Goal: Information Seeking & Learning: Learn about a topic

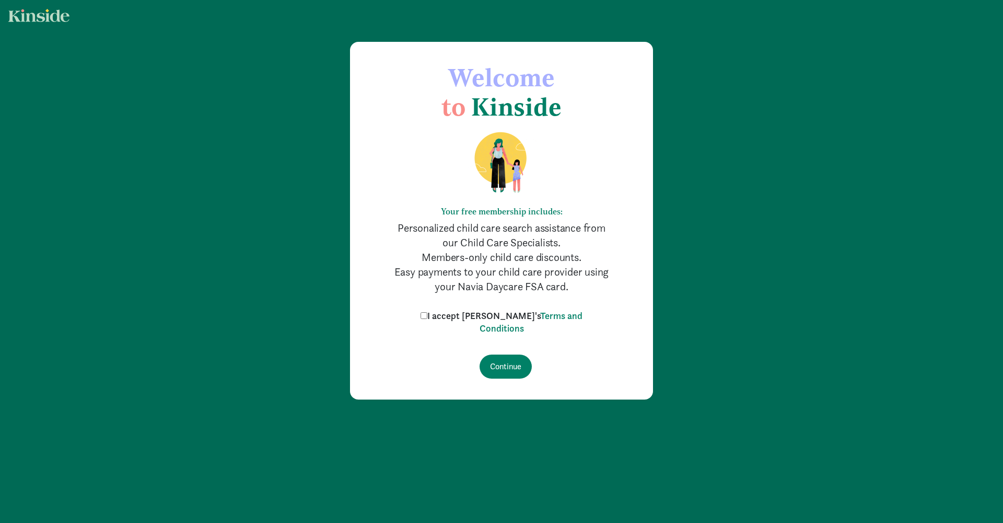
click at [447, 317] on label "I accept [PERSON_NAME]'s Terms and Conditions" at bounding box center [501, 321] width 167 height 25
click at [427, 317] on input "I accept [PERSON_NAME]'s Terms and Conditions" at bounding box center [424, 315] width 7 height 7
checkbox input "true"
click at [497, 361] on input "Continue" at bounding box center [506, 366] width 52 height 24
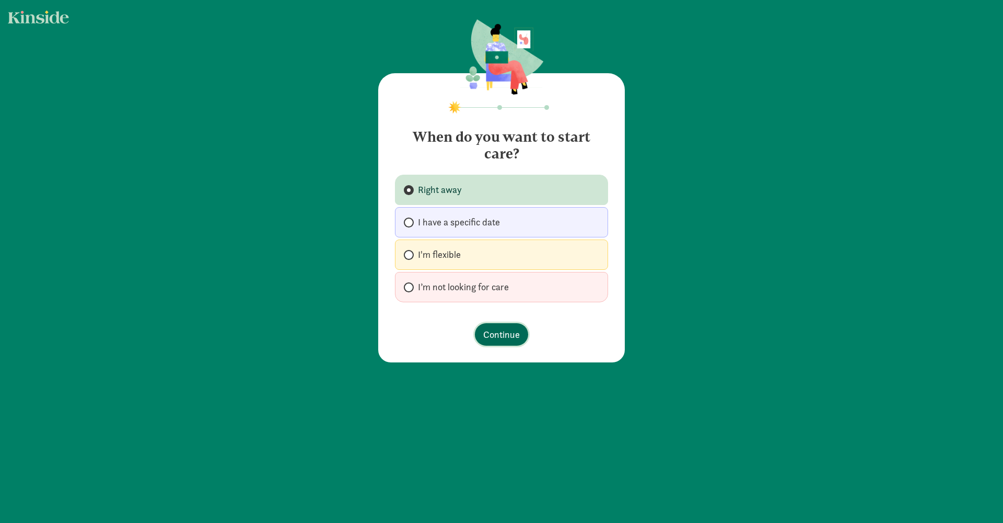
click at [517, 341] on button "Continue" at bounding box center [501, 334] width 53 height 22
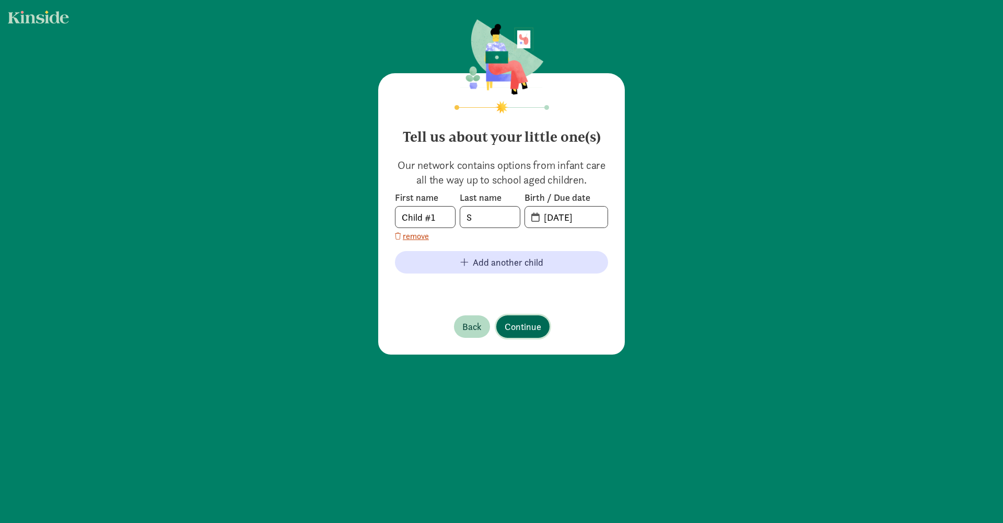
click at [508, 329] on span "Continue" at bounding box center [523, 326] width 37 height 14
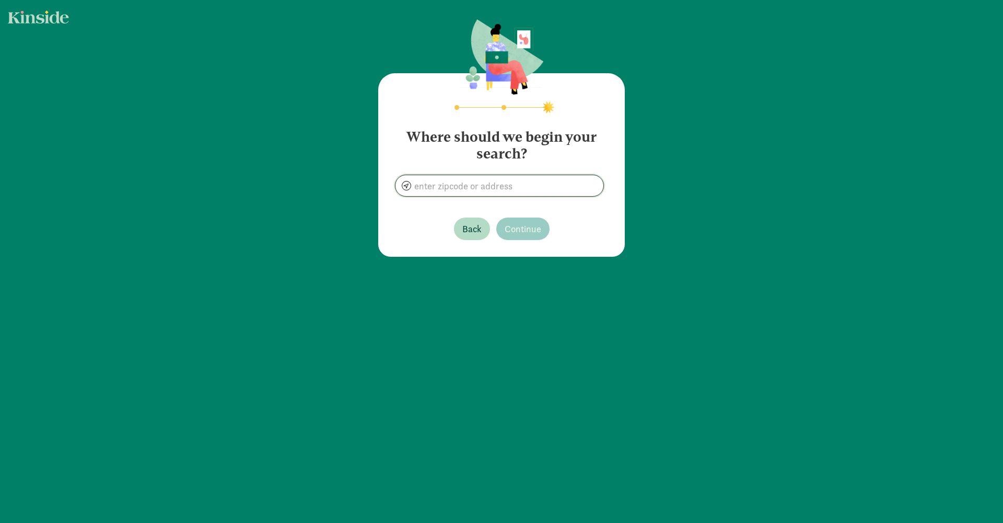
click at [479, 185] on input at bounding box center [500, 185] width 208 height 21
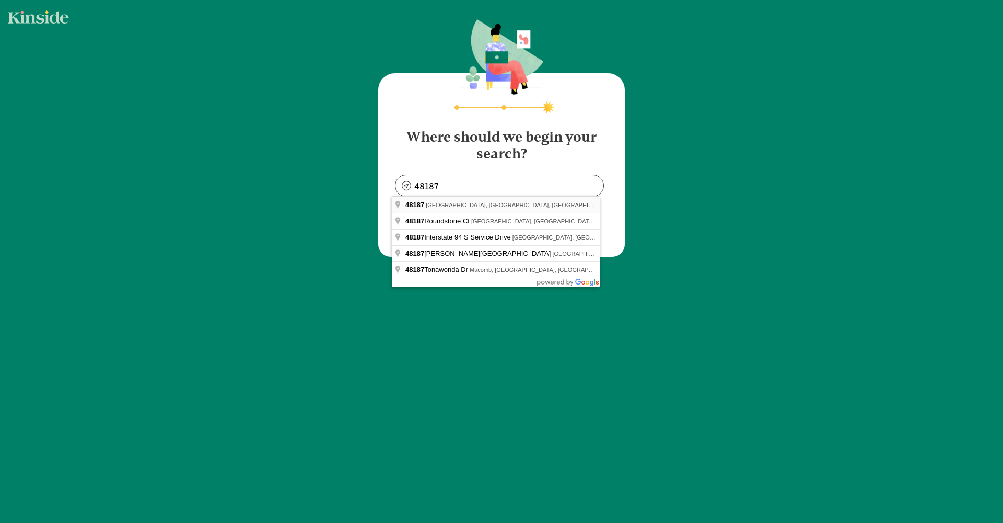
type input "[GEOGRAPHIC_DATA], [GEOGRAPHIC_DATA]"
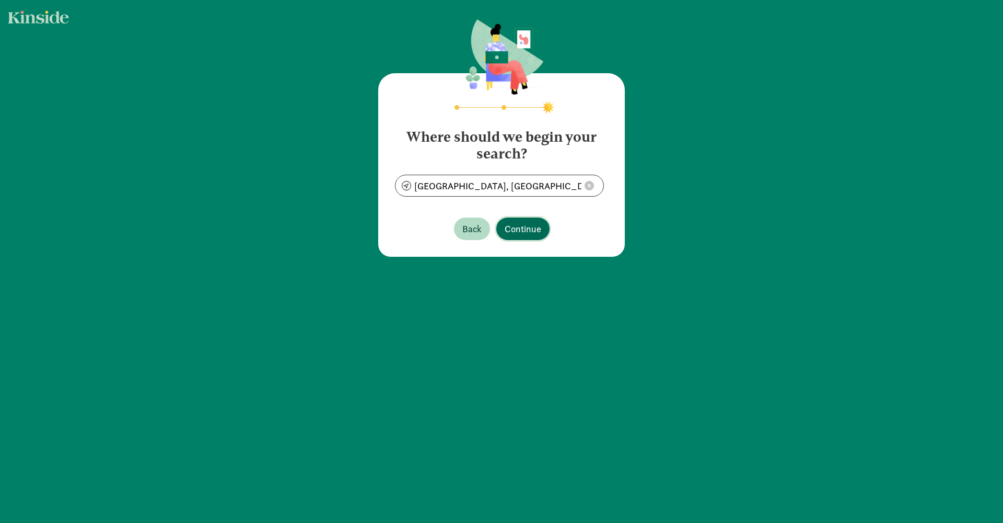
click at [519, 223] on span "Continue" at bounding box center [523, 229] width 37 height 14
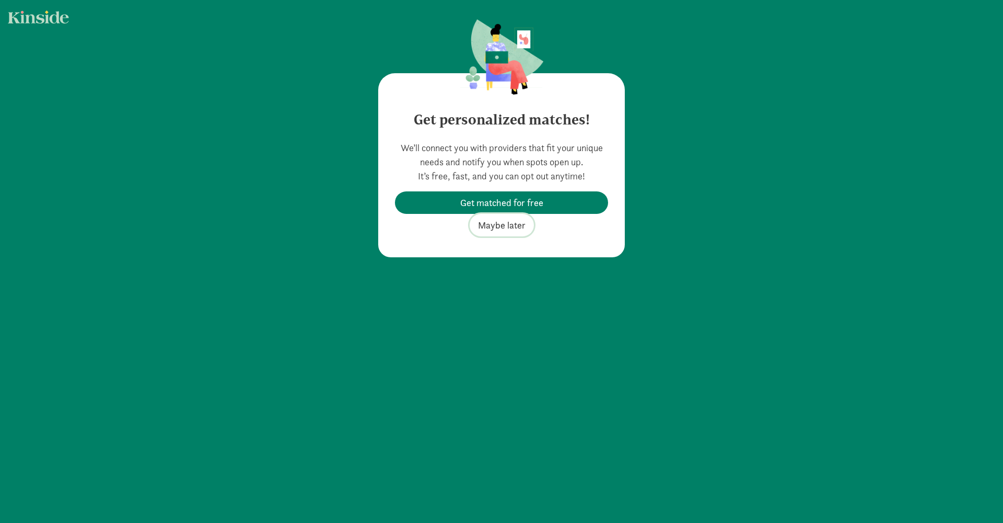
click at [517, 225] on span "Maybe later" at bounding box center [502, 225] width 48 height 14
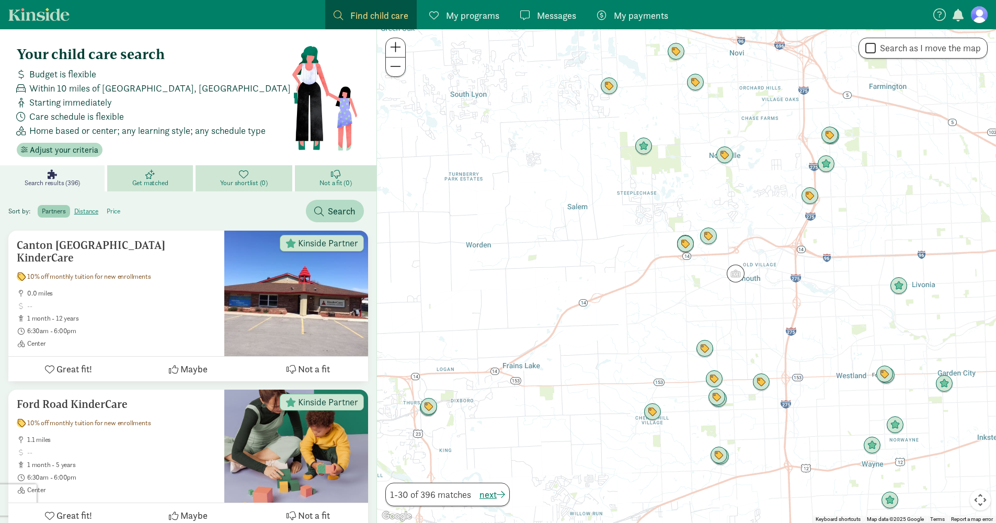
click at [117, 212] on label "price" at bounding box center [113, 211] width 22 height 13
click at [107, 207] on input "price" at bounding box center [107, 207] width 0 height 0
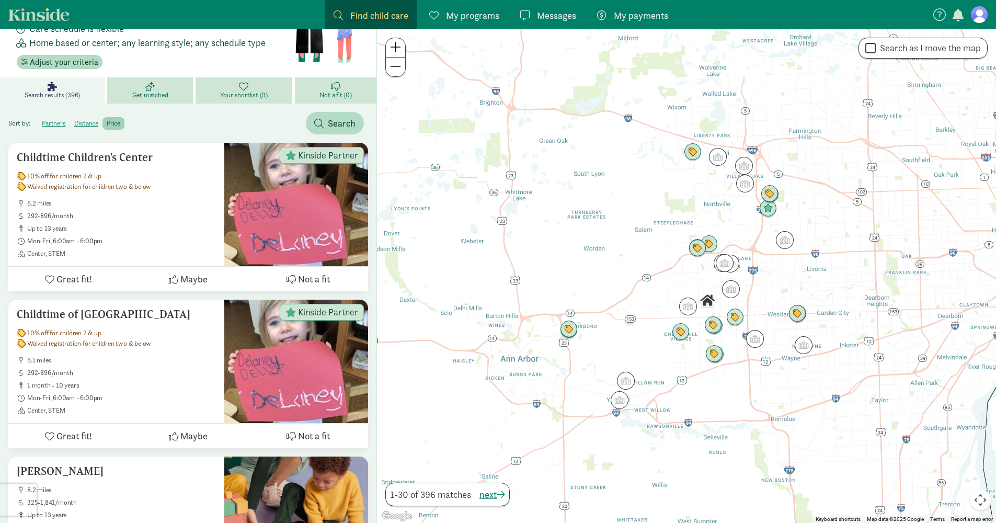
scroll to position [74, 0]
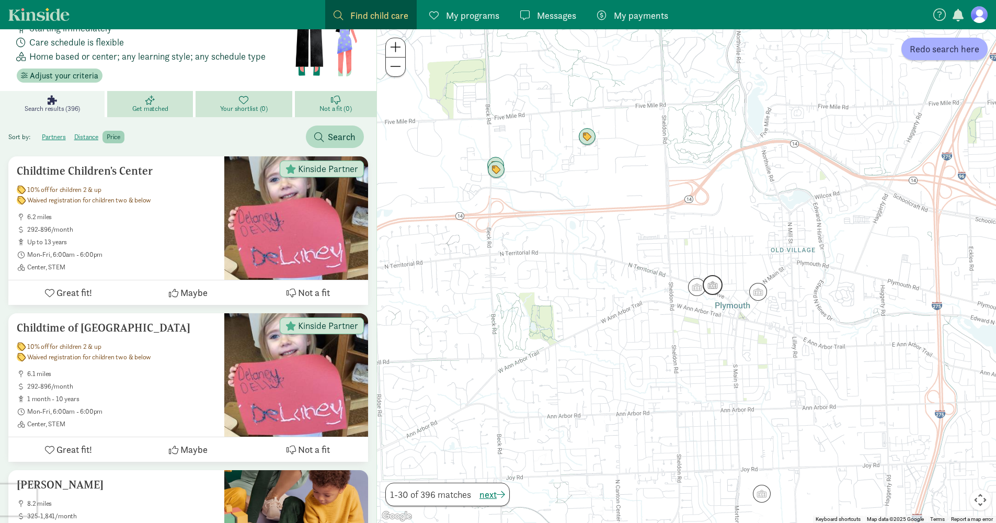
click at [715, 291] on img "Click to see details" at bounding box center [712, 285] width 20 height 20
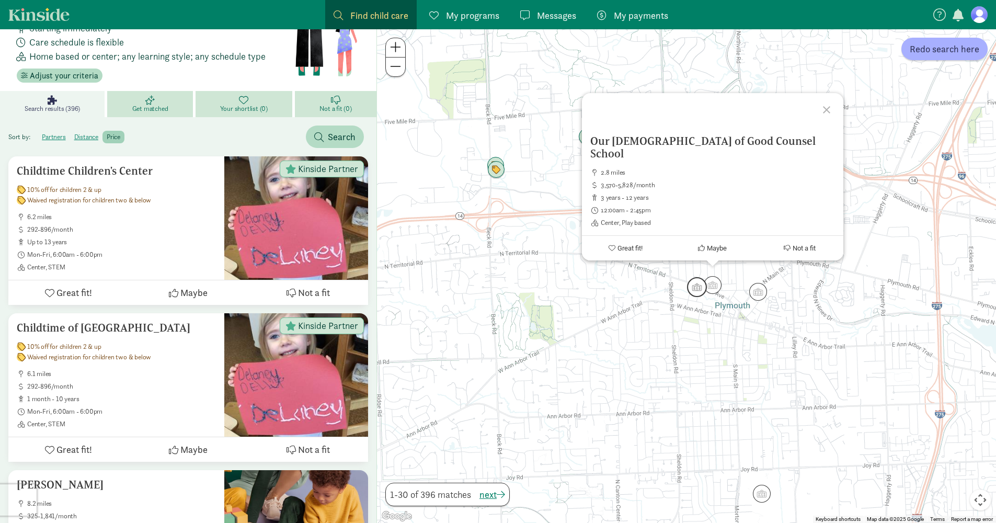
click at [694, 288] on img "Click to see details" at bounding box center [697, 287] width 20 height 20
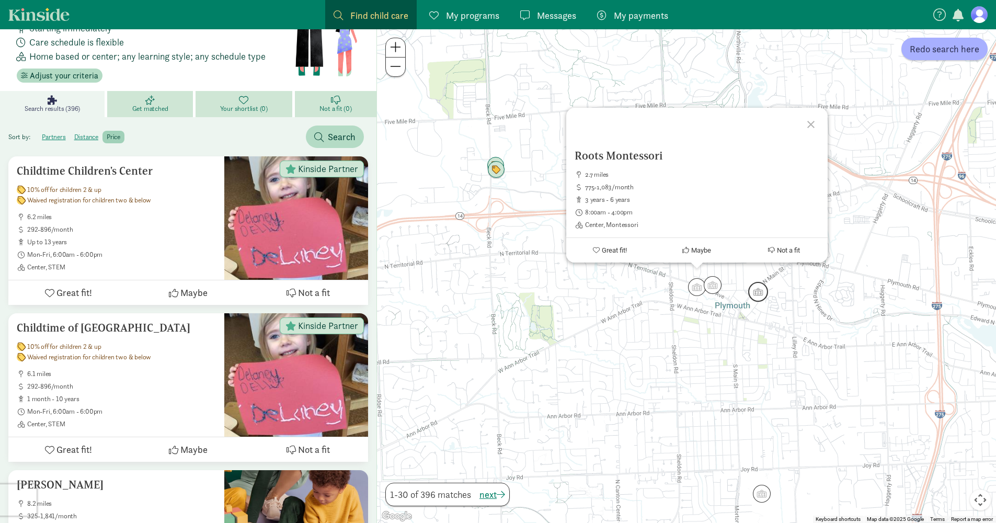
click at [759, 294] on img "Click to see details" at bounding box center [758, 292] width 20 height 20
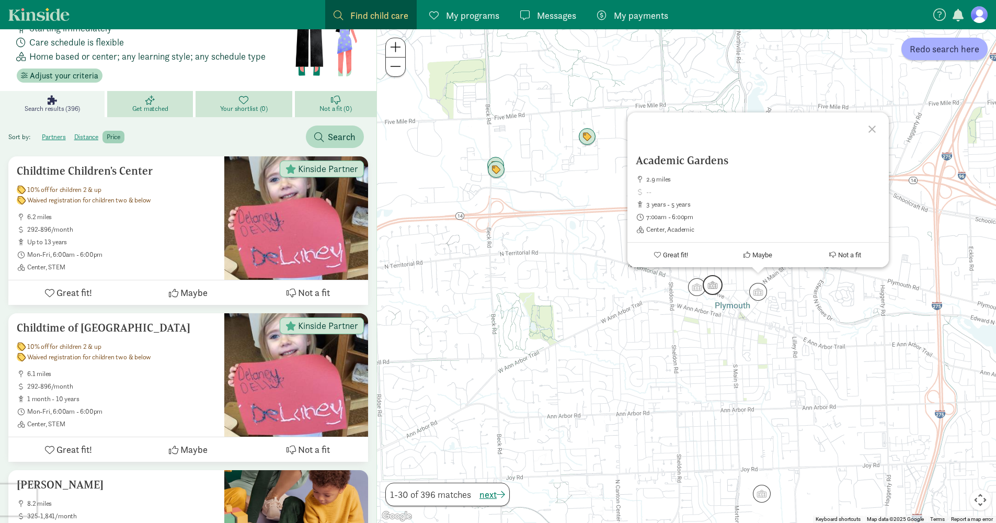
click at [718, 290] on img "Click to see details" at bounding box center [712, 285] width 20 height 20
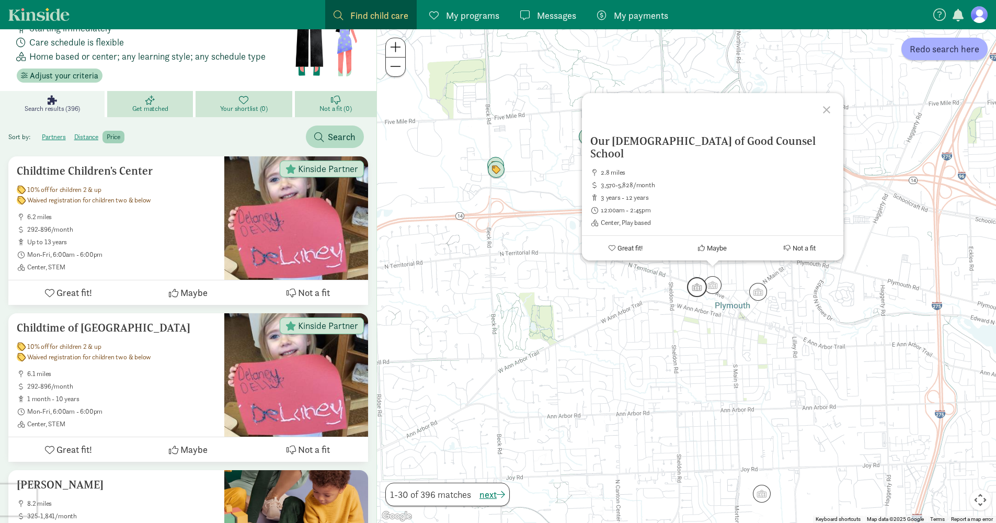
click at [695, 287] on img "Click to see details" at bounding box center [697, 287] width 20 height 20
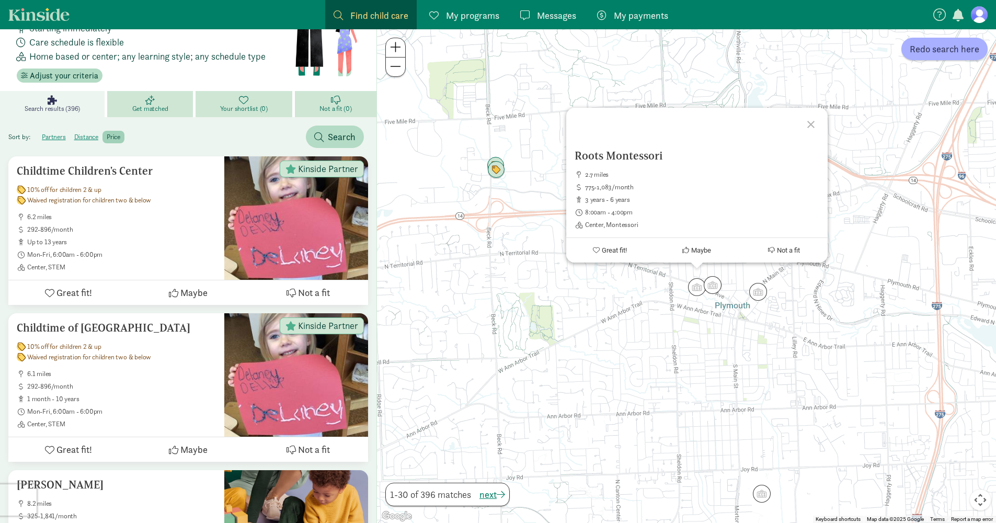
click at [672, 310] on div "To navigate, press the arrow keys. Roots Montessori 2.7 miles 775-1,083/month 3…" at bounding box center [686, 275] width 619 height 493
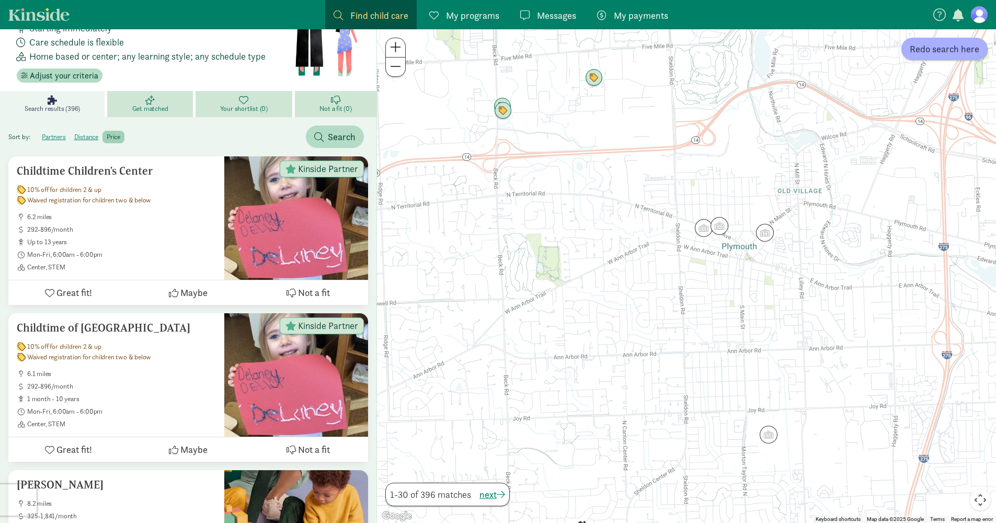
drag, startPoint x: 658, startPoint y: 341, endPoint x: 670, endPoint y: 268, distance: 74.1
click at [667, 272] on div at bounding box center [686, 275] width 619 height 493
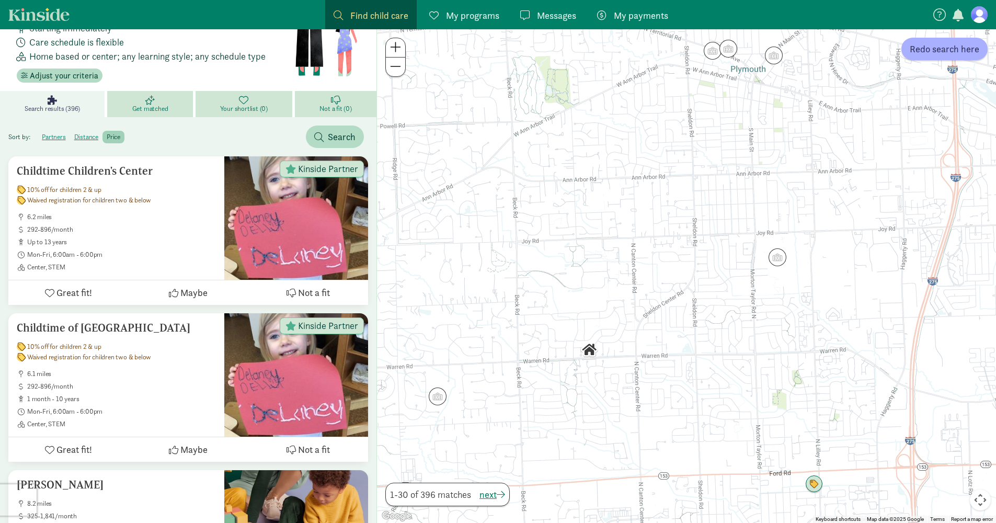
drag, startPoint x: 704, startPoint y: 384, endPoint x: 705, endPoint y: 240, distance: 144.2
click at [705, 240] on div at bounding box center [686, 275] width 619 height 493
click at [781, 261] on img "Click to see details" at bounding box center [777, 257] width 20 height 20
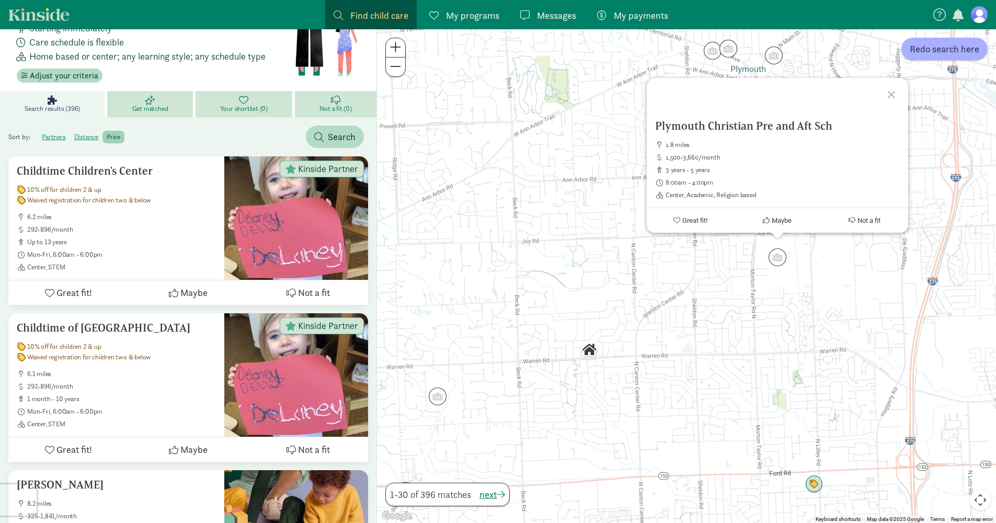
click at [790, 282] on div "To navigate, press the arrow keys. Plymouth [DEMOGRAPHIC_DATA] Pre and Aft Sch …" at bounding box center [686, 275] width 619 height 493
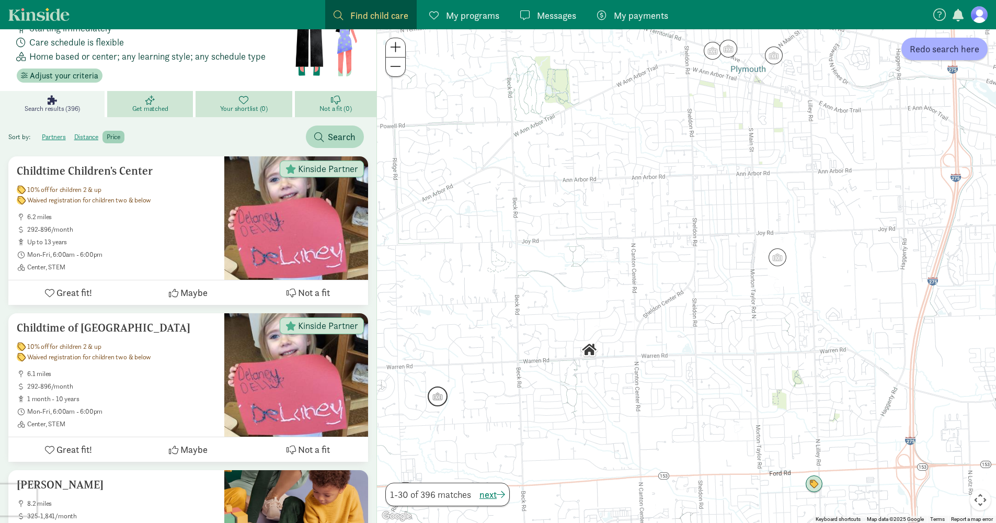
click at [443, 402] on img "Click to see details" at bounding box center [437, 396] width 20 height 20
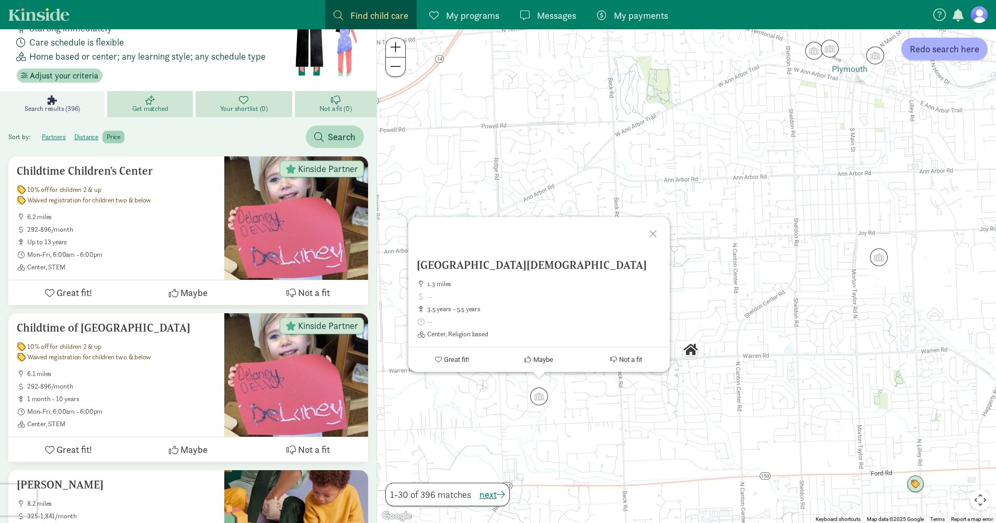
click at [650, 228] on div at bounding box center [654, 232] width 30 height 30
